Goal: Task Accomplishment & Management: Manage account settings

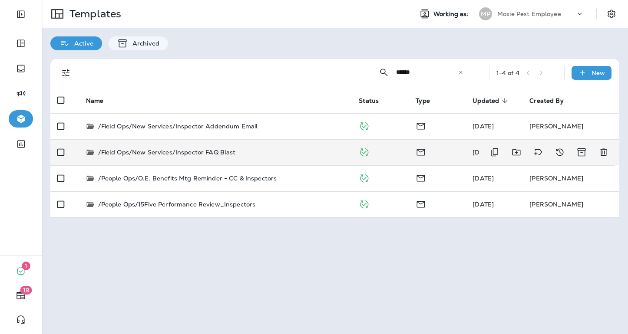
click at [203, 155] on p "/Field Ops/New Services/Inspector FAQ Blast" at bounding box center [167, 152] width 138 height 9
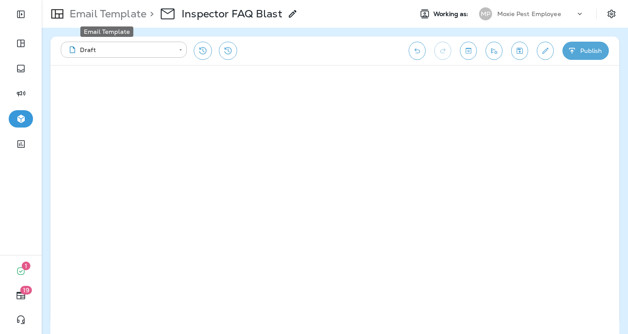
click at [125, 18] on p "Email Template" at bounding box center [106, 13] width 80 height 13
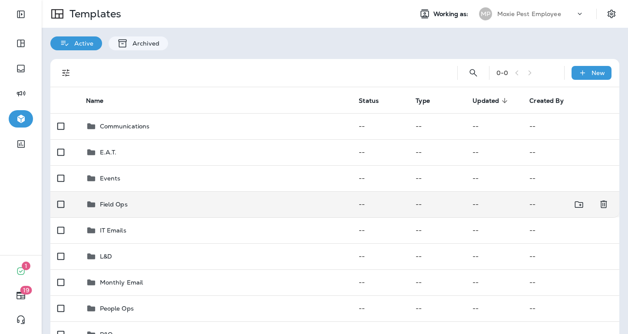
click at [117, 203] on p "Field Ops" at bounding box center [114, 204] width 28 height 7
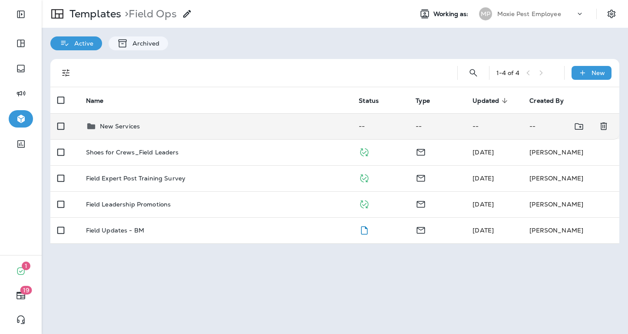
click at [135, 125] on p "New Services" at bounding box center [120, 126] width 40 height 7
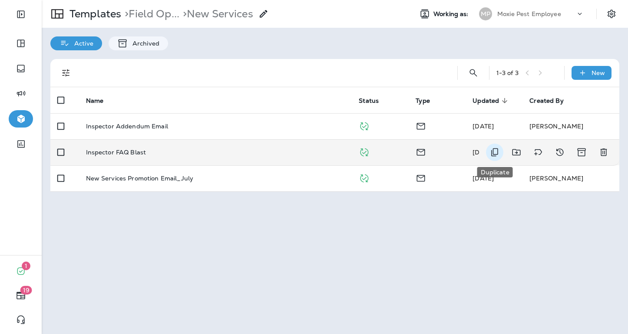
click at [495, 152] on icon "Duplicate" at bounding box center [494, 152] width 10 height 10
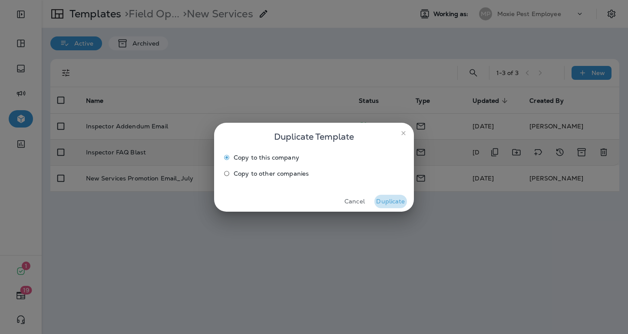
click at [396, 201] on button "Duplicate" at bounding box center [390, 201] width 33 height 13
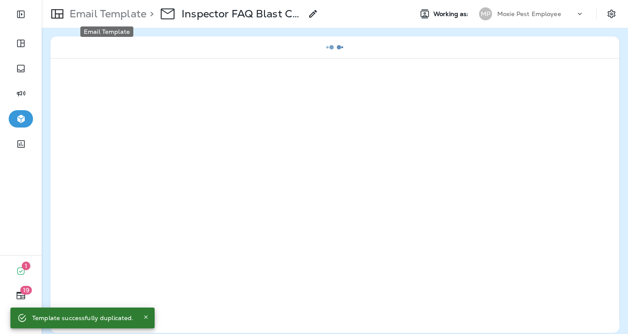
click at [120, 12] on p "Email Template" at bounding box center [106, 13] width 80 height 13
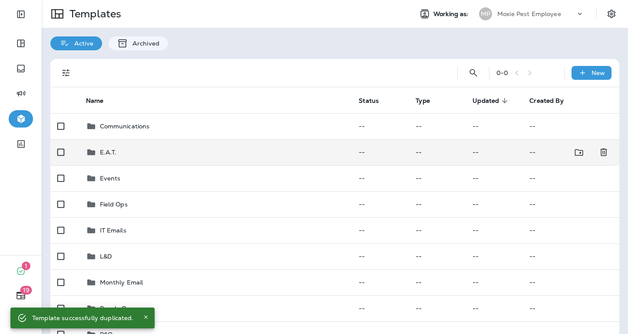
scroll to position [45, 0]
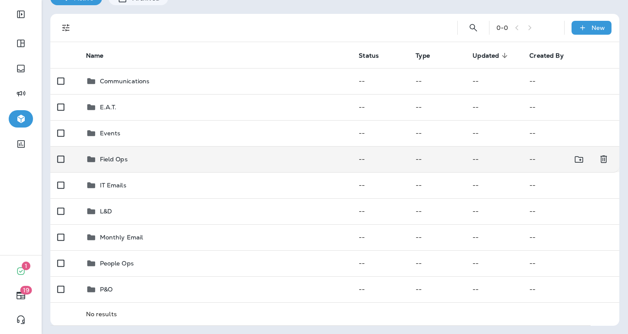
click at [134, 161] on div "Field Ops" at bounding box center [215, 159] width 259 height 10
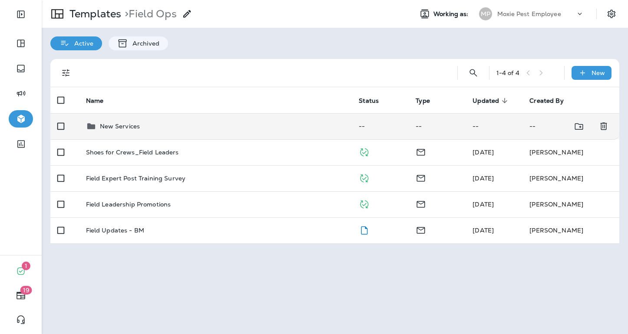
click at [135, 131] on div "New Services" at bounding box center [120, 126] width 40 height 10
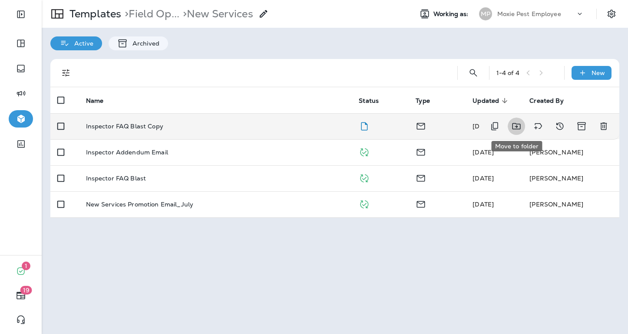
click at [517, 125] on icon "Move to folder" at bounding box center [516, 126] width 10 height 10
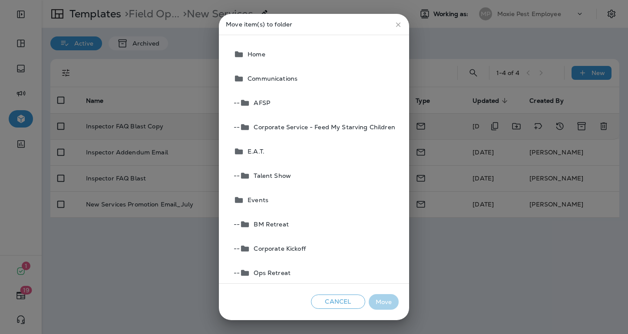
click at [290, 81] on span "Communications" at bounding box center [270, 78] width 53 height 7
click at [387, 302] on button "Move" at bounding box center [384, 302] width 30 height 16
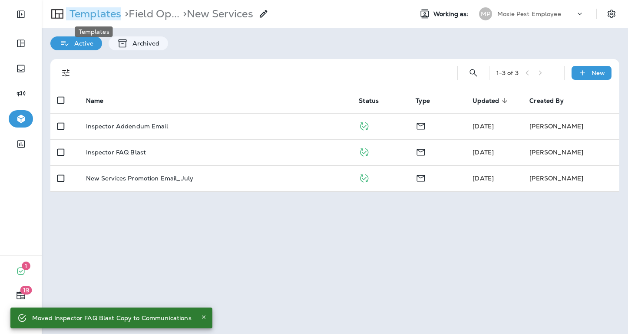
click at [114, 15] on p "Templates" at bounding box center [93, 13] width 55 height 13
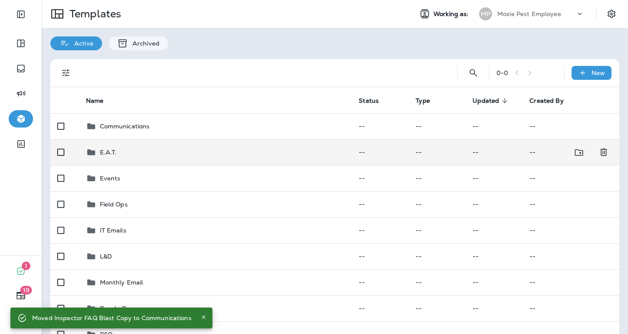
scroll to position [45, 0]
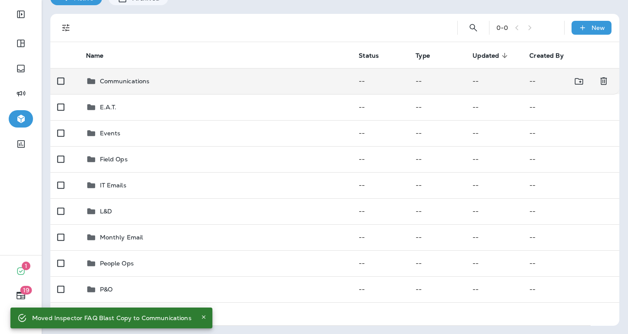
click at [118, 83] on p "Communications" at bounding box center [125, 81] width 50 height 7
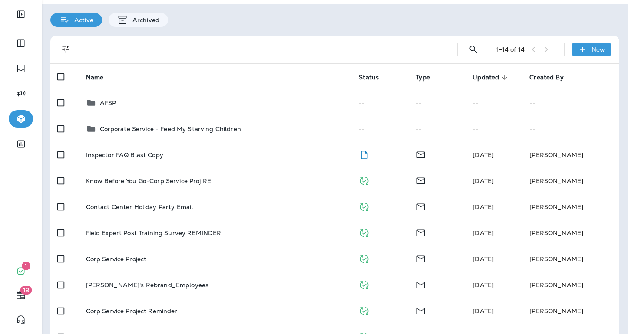
scroll to position [26, 0]
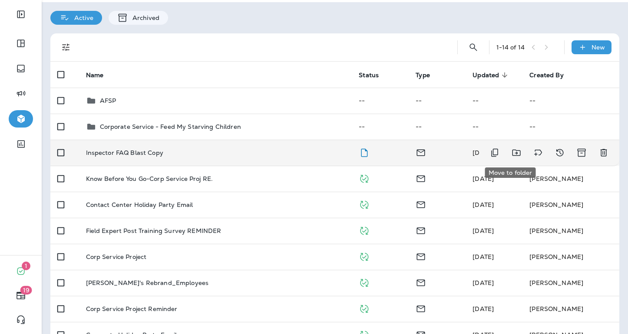
click at [511, 154] on icon "Move to folder" at bounding box center [516, 153] width 10 height 10
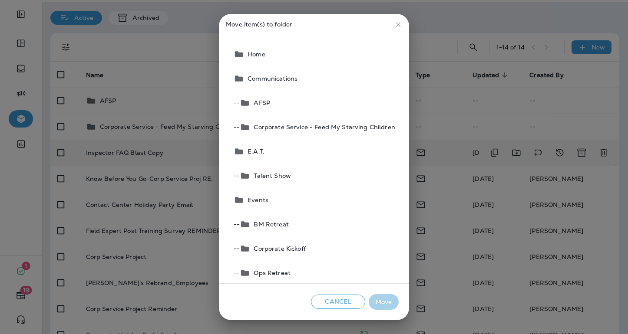
click at [278, 53] on button "Home" at bounding box center [314, 54] width 168 height 24
click at [390, 302] on button "Move" at bounding box center [384, 302] width 30 height 16
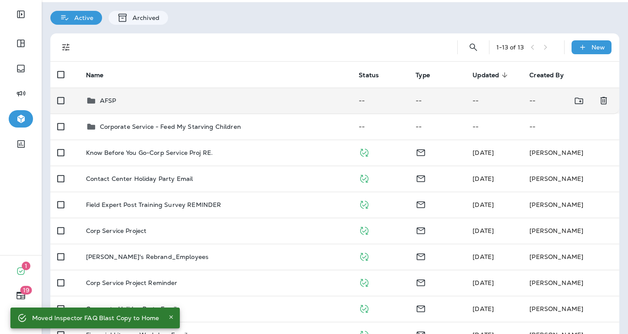
scroll to position [0, 0]
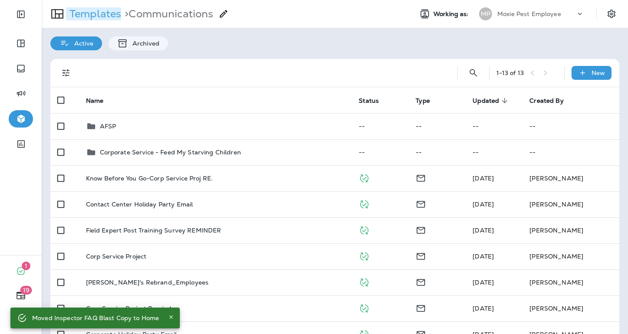
click at [99, 7] on p "Templates" at bounding box center [93, 13] width 55 height 13
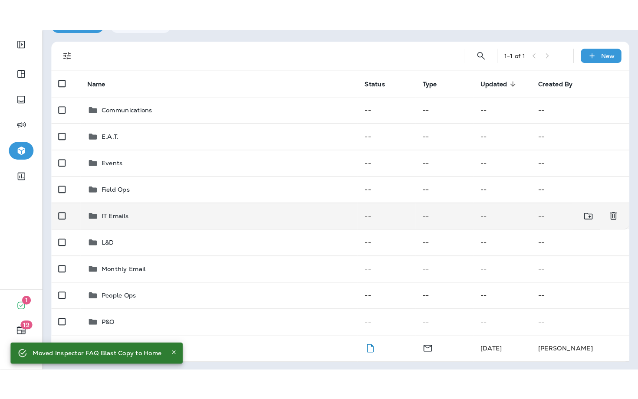
scroll to position [48, 0]
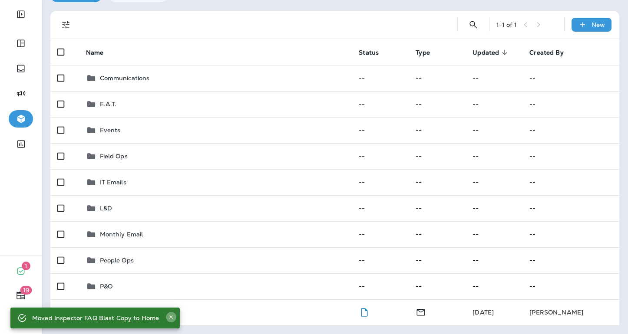
click at [168, 318] on icon "Close" at bounding box center [171, 317] width 6 height 6
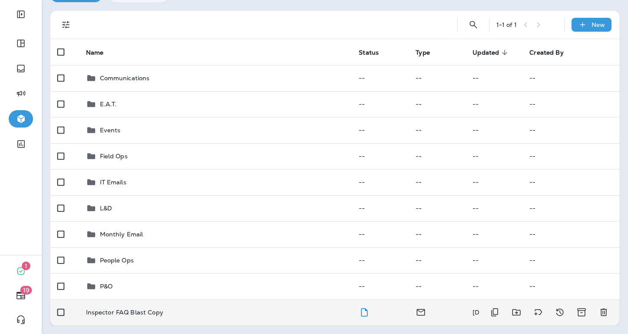
click at [153, 313] on p "Inspector FAQ Blast Copy" at bounding box center [124, 312] width 77 height 7
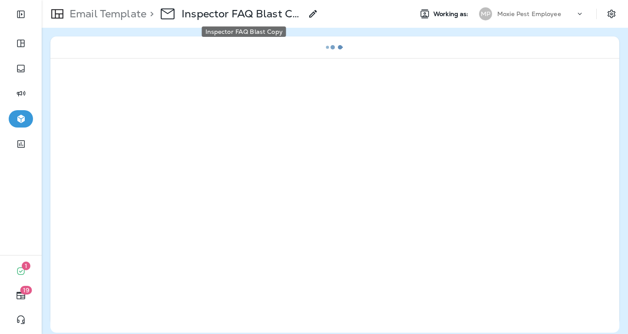
click at [248, 16] on p "Inspector FAQ Blast Copy" at bounding box center [242, 13] width 121 height 13
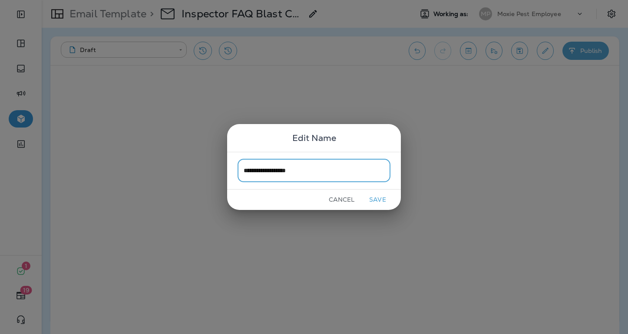
click at [288, 172] on input "**********" at bounding box center [314, 170] width 153 height 23
click at [318, 173] on input "**********" at bounding box center [314, 170] width 153 height 23
type input "**********"
click at [376, 199] on button "Save" at bounding box center [377, 199] width 33 height 13
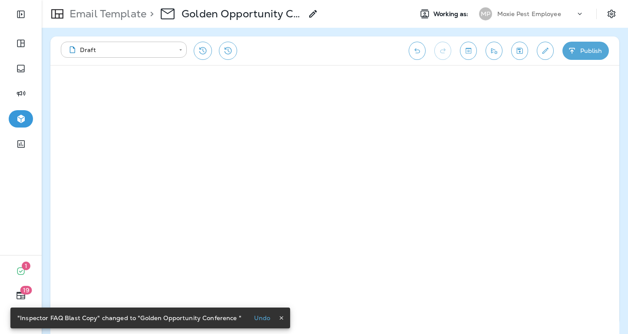
click at [290, 13] on p "Golden Opportunity Conference" at bounding box center [242, 13] width 121 height 13
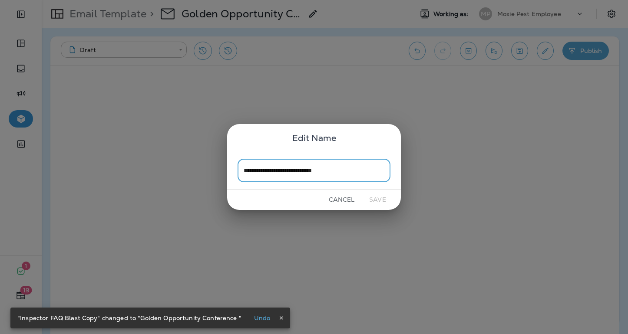
click at [351, 175] on input "**********" at bounding box center [314, 170] width 153 height 23
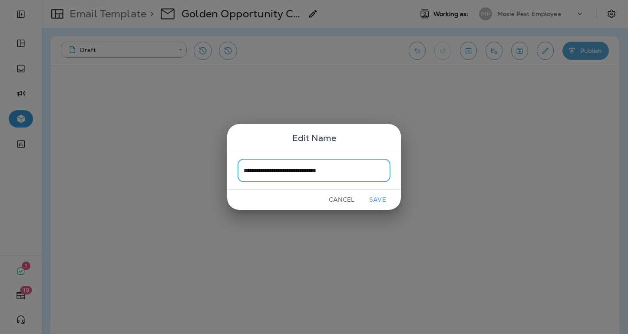
type input "**********"
click at [384, 201] on button "Save" at bounding box center [377, 199] width 33 height 13
